Goal: Register for event/course

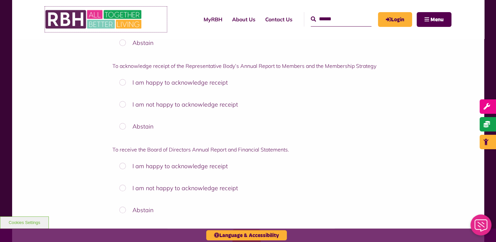
click at [113, 18] on img at bounding box center [94, 20] width 98 height 26
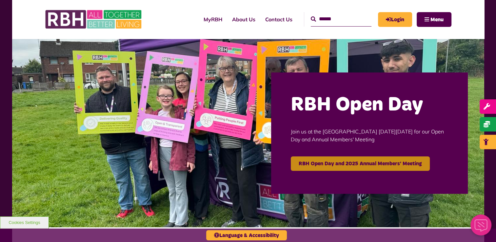
click at [376, 167] on link "RBH Open Day and 2025 Annual Members' Meeting" at bounding box center [360, 163] width 139 height 14
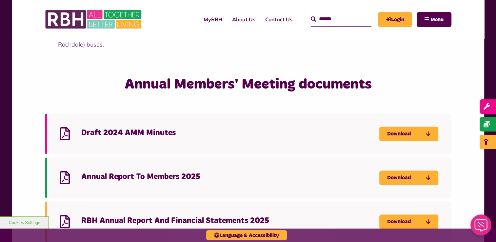
scroll to position [557, 0]
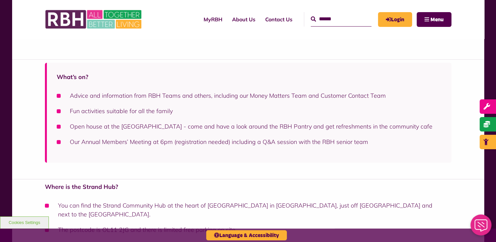
click at [473, 81] on div "What’s on? Advice and information from RBH Teams and others, including our Mone…" at bounding box center [248, 119] width 472 height 120
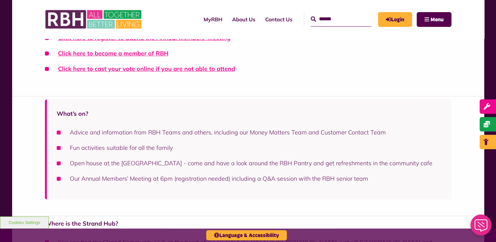
scroll to position [261, 0]
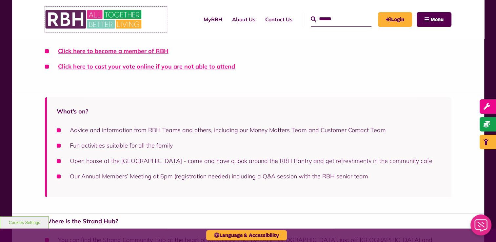
click at [111, 20] on img at bounding box center [94, 20] width 98 height 26
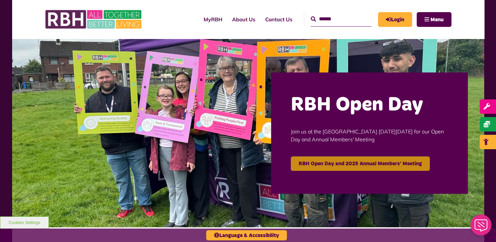
click at [356, 167] on link "RBH Open Day and 2025 Annual Members' Meeting" at bounding box center [360, 163] width 139 height 14
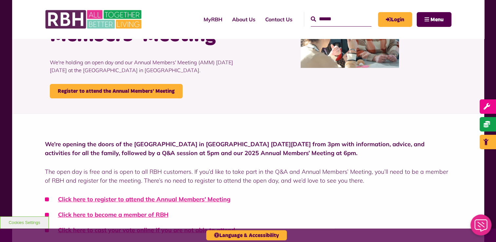
scroll to position [98, 0]
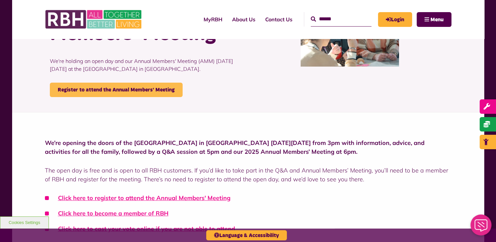
click at [127, 89] on link "Register to attend the Annual Members' Meeting" at bounding box center [116, 90] width 133 height 14
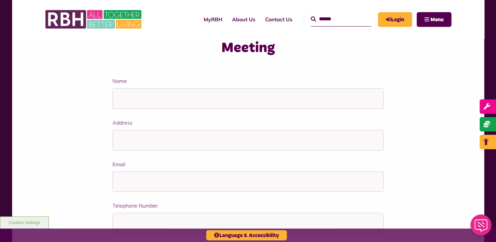
scroll to position [131, 0]
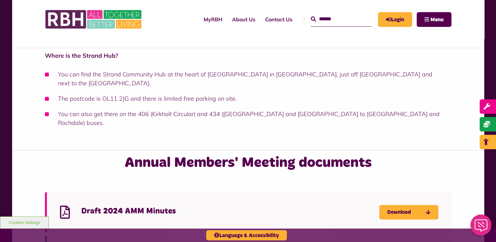
scroll to position [557, 0]
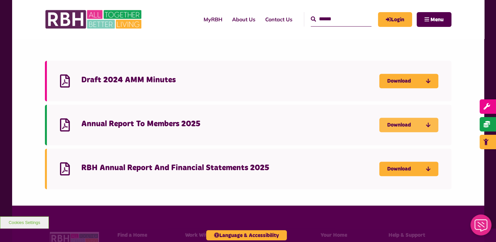
click at [412, 125] on link "Download" at bounding box center [408, 125] width 59 height 14
